Goal: Find specific page/section: Find specific page/section

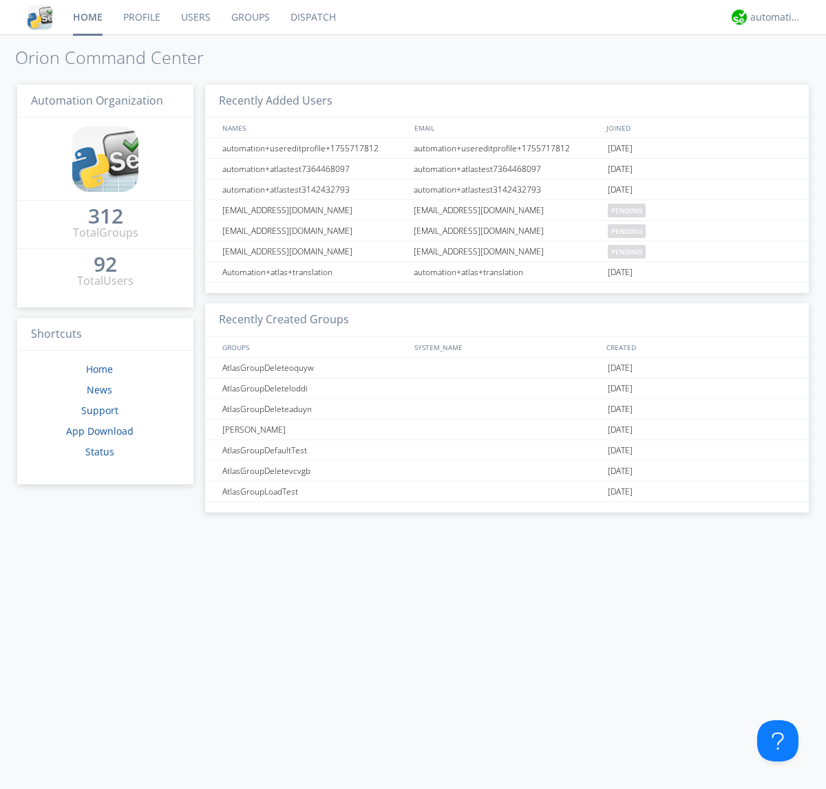
click at [249, 17] on link "Groups" at bounding box center [250, 17] width 59 height 34
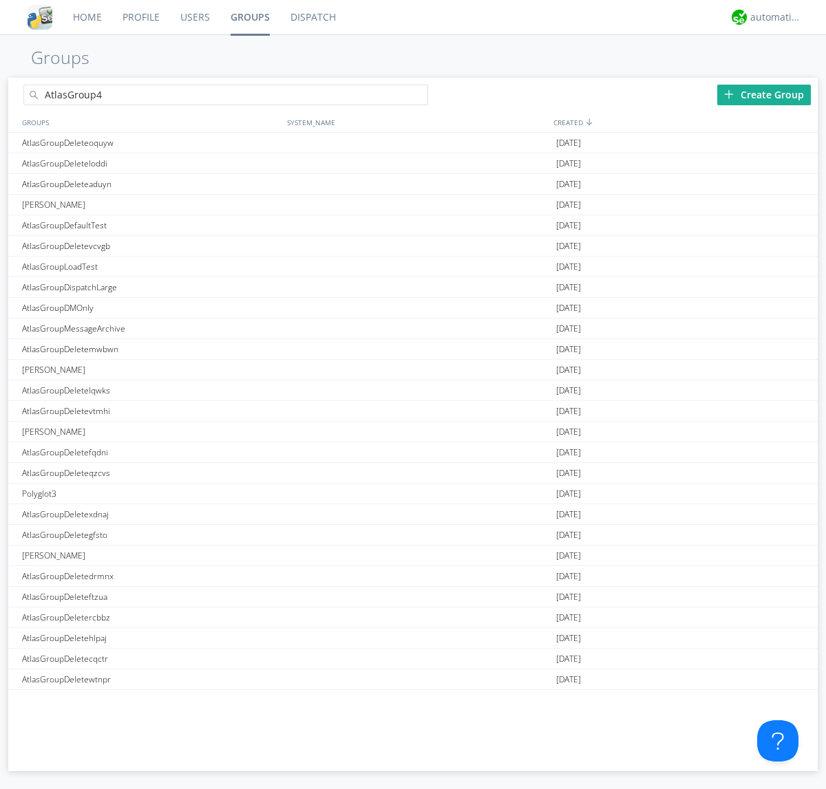
type input "AtlasGroup4"
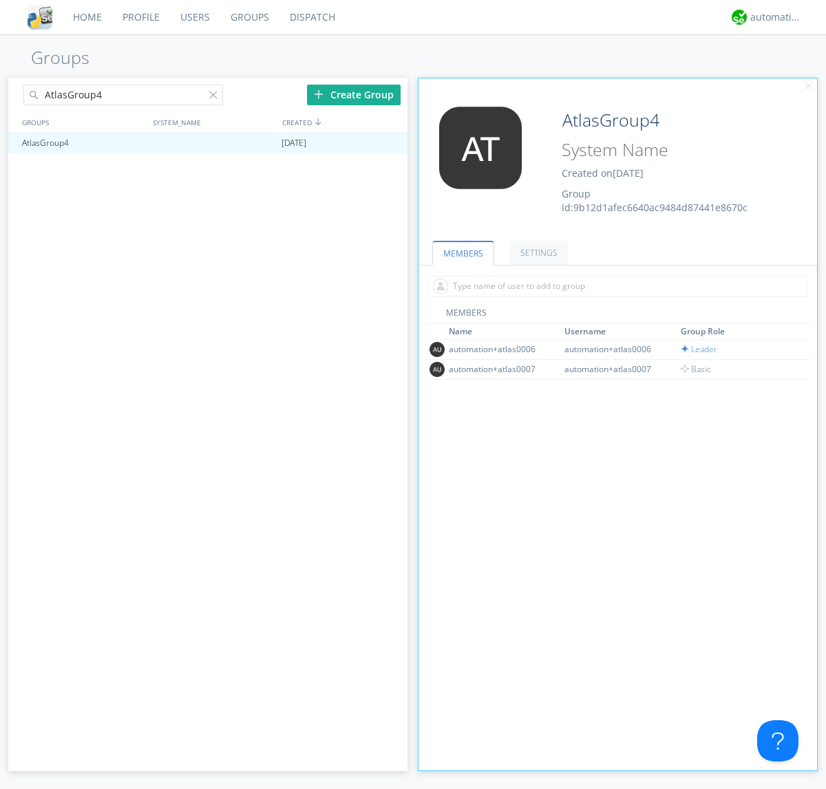
click at [537, 252] on link "SETTINGS" at bounding box center [538, 253] width 59 height 24
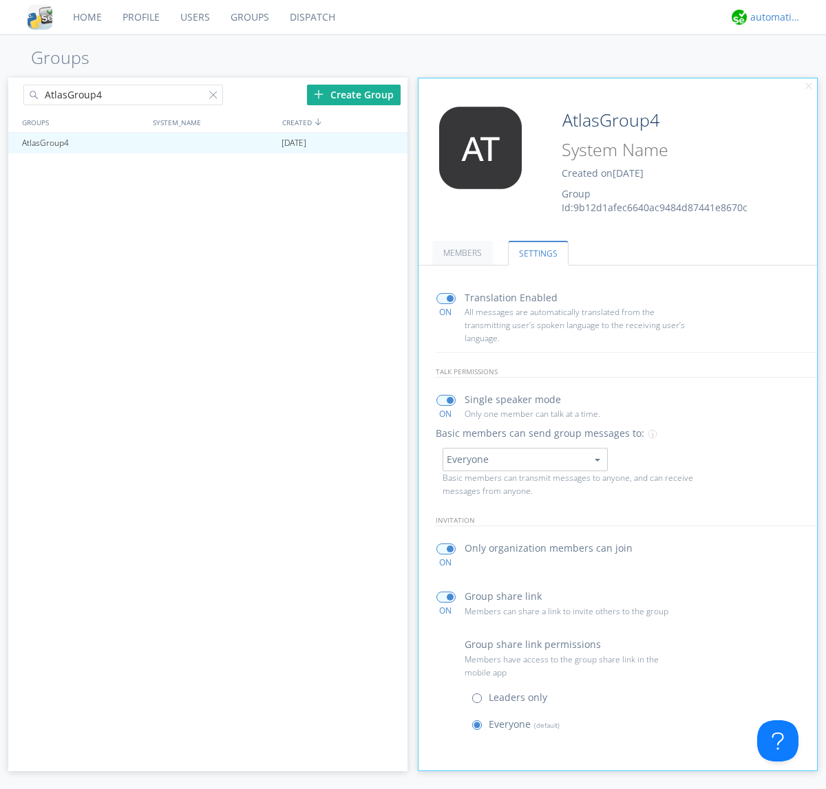
click at [772, 17] on div "automation+atlas" at bounding box center [776, 17] width 52 height 14
